Goal: Task Accomplishment & Management: Manage account settings

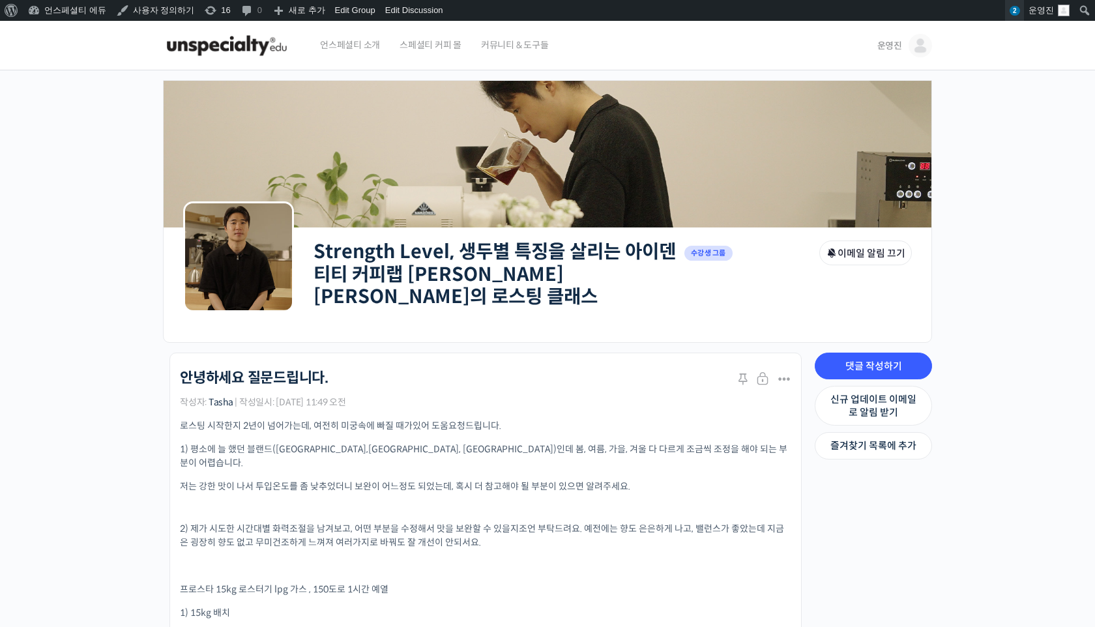
click at [1013, 10] on span "2" at bounding box center [1015, 11] width 10 height 10
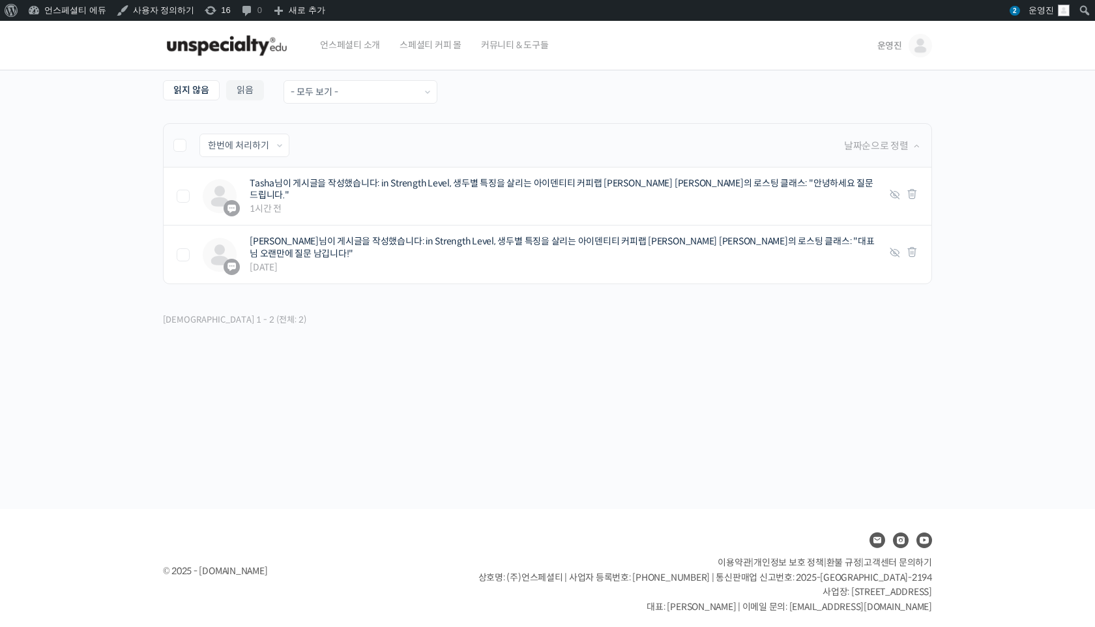
click at [179, 151] on label at bounding box center [186, 145] width 26 height 13
click at [179, 147] on input "checkbox" at bounding box center [177, 143] width 8 height 8
checkbox input "true"
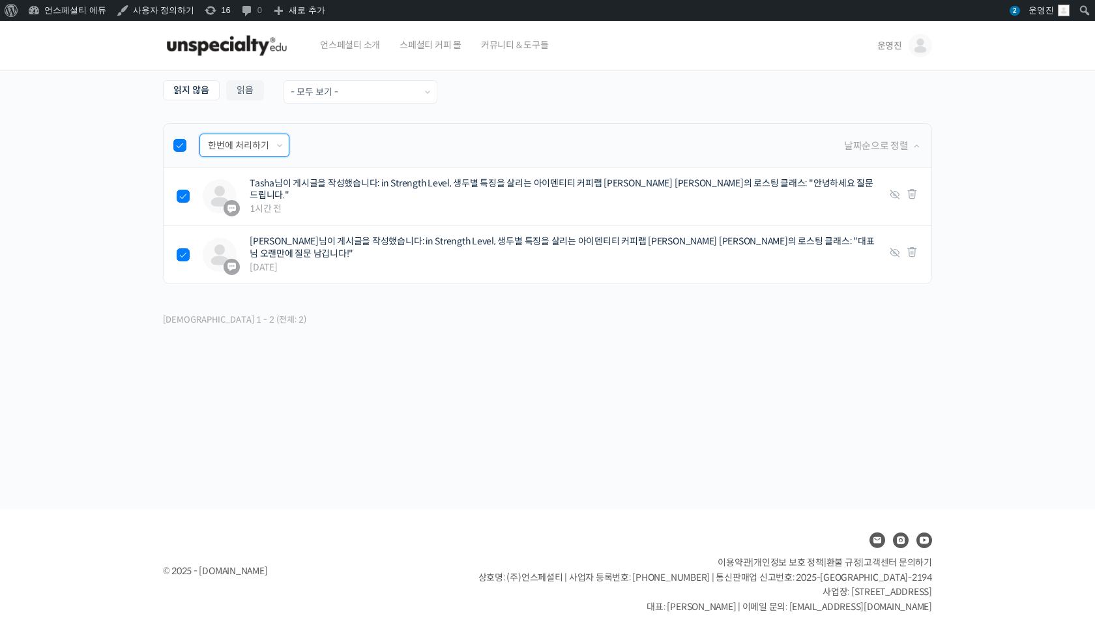
click at [254, 145] on select "한번에 처리하기 읽음 처리하기 삭제하기" at bounding box center [244, 145] width 89 height 22
select select "read"
click at [317, 151] on input "적용하기" at bounding box center [326, 145] width 60 height 22
